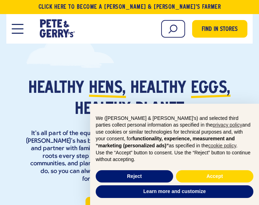
click at [20, 31] on button "Open Mobile Menu Modal Dialog" at bounding box center [18, 29] width 12 height 10
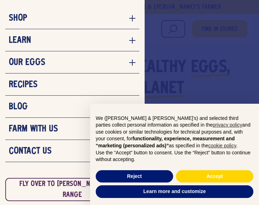
scroll to position [35, 0]
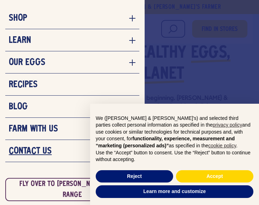
click at [34, 147] on h3 "Contact Us" at bounding box center [30, 151] width 43 height 11
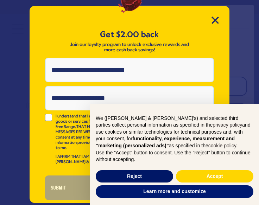
click at [146, 176] on button "Reject" at bounding box center [134, 176] width 77 height 13
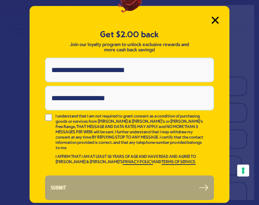
click at [215, 19] on icon "Close Modal" at bounding box center [214, 20] width 7 height 7
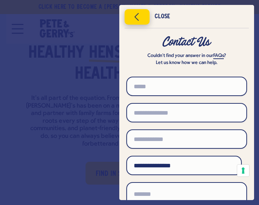
click at [141, 16] on icon "Close menu" at bounding box center [137, 17] width 18 height 11
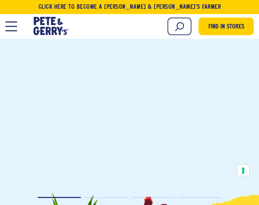
scroll to position [1320, 0]
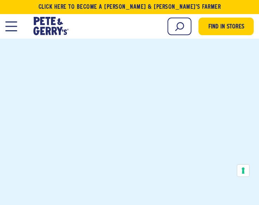
click at [11, 31] on div "Learn Our Hens Our Story FAQ Careers Farm With Us Egg Shortage Our Eggs" at bounding box center [15, 26] width 21 height 19
click at [8, 26] on span "Open Mobile Menu Modal Dialog" at bounding box center [11, 26] width 12 height 1
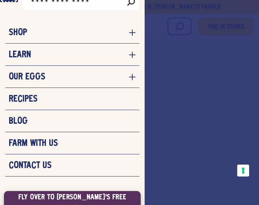
scroll to position [34, 0]
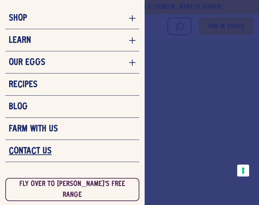
click at [29, 155] on h3 "Contact Us" at bounding box center [30, 151] width 43 height 11
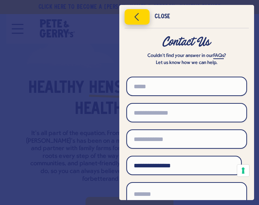
click at [145, 18] on icon "Close menu" at bounding box center [137, 17] width 18 height 11
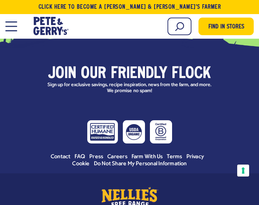
scroll to position [3360, 0]
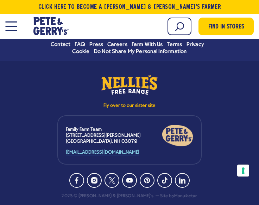
click at [116, 127] on p "Family Farm Team [STREET_ADDRESS][PERSON_NAME]" at bounding box center [114, 136] width 96 height 18
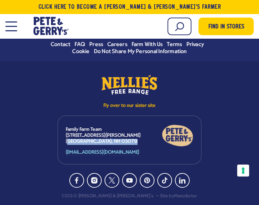
click at [116, 127] on p "Family Farm Team [STREET_ADDRESS][PERSON_NAME]" at bounding box center [114, 136] width 96 height 18
